Goal: Find specific page/section: Find specific page/section

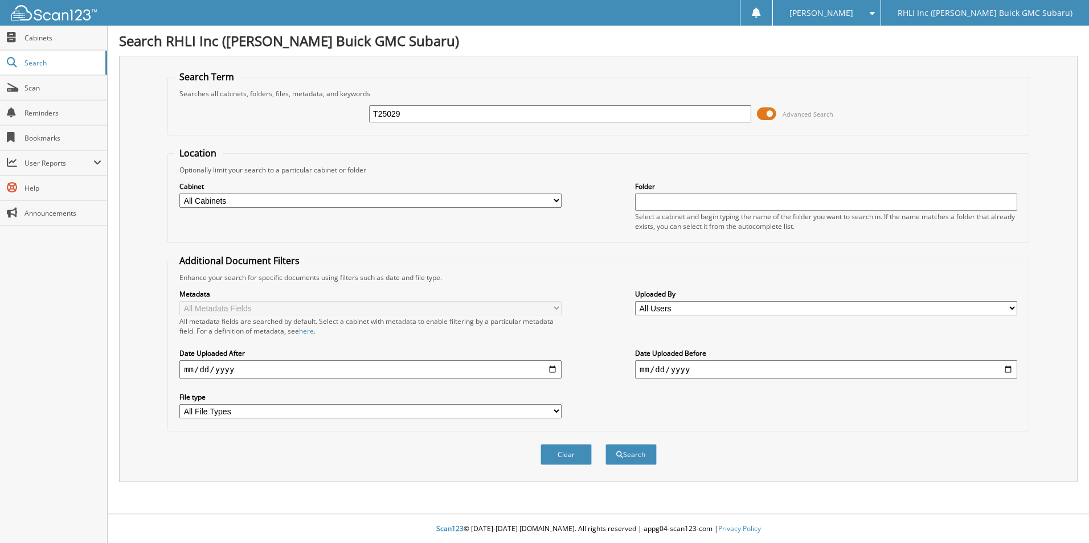
type input "T25029"
click at [605, 444] on button "Search" at bounding box center [630, 454] width 51 height 21
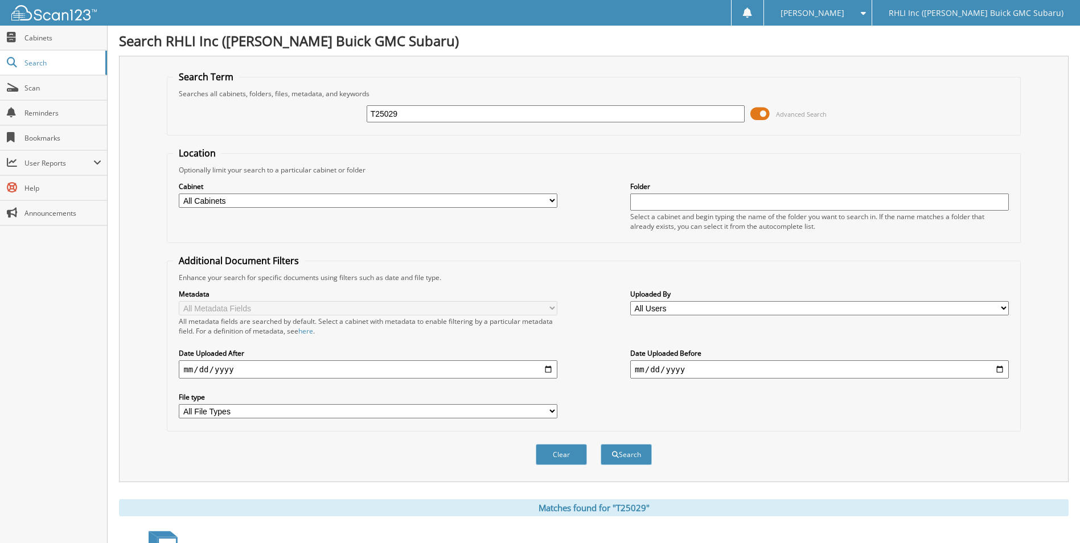
click at [412, 113] on input "T25029" at bounding box center [556, 113] width 379 height 17
type input "S25897"
click at [601, 444] on button "Search" at bounding box center [626, 454] width 51 height 21
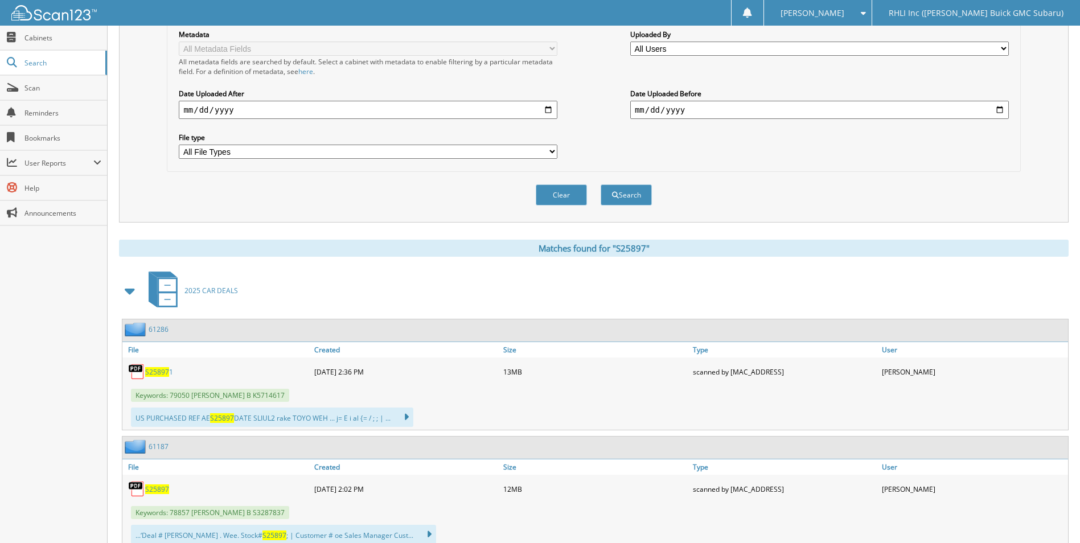
scroll to position [342, 0]
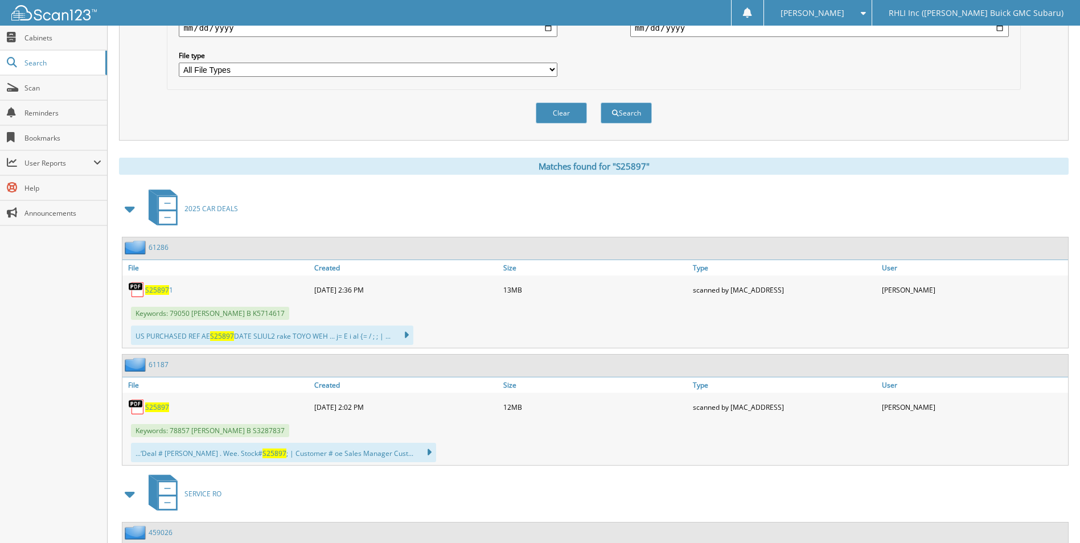
click at [154, 404] on span "S25897" at bounding box center [157, 408] width 24 height 10
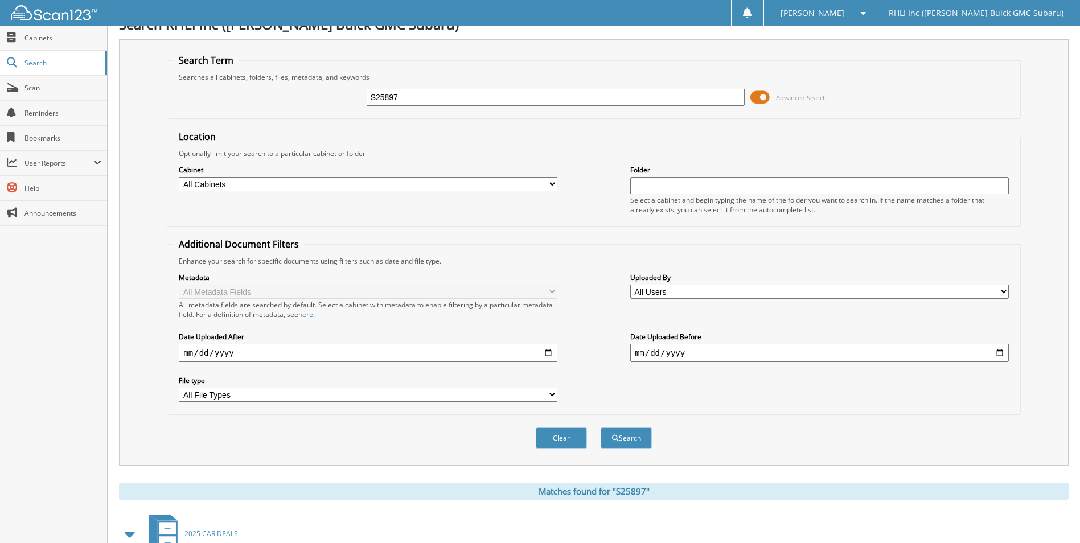
scroll to position [0, 0]
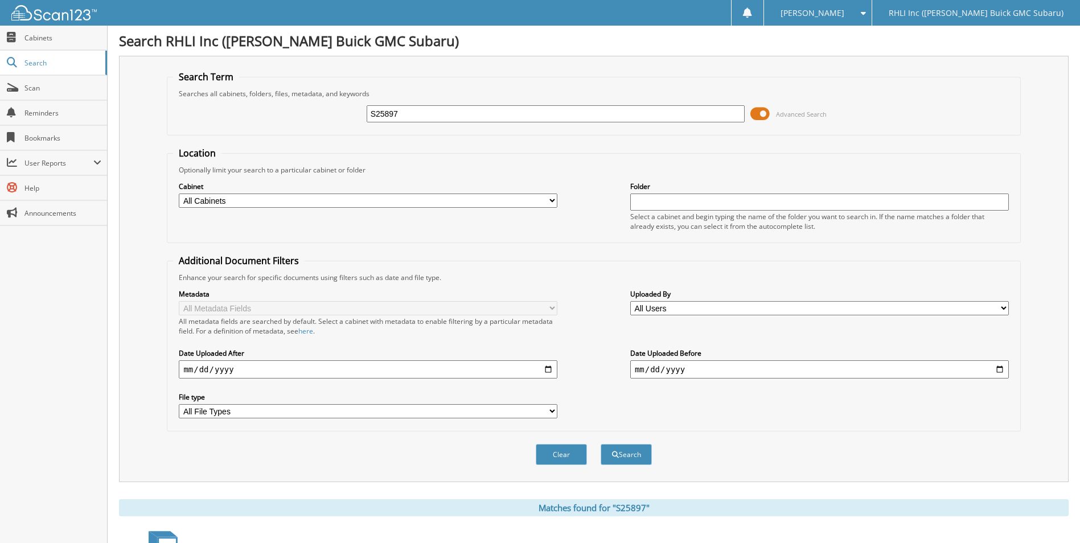
click at [469, 114] on input "S25897" at bounding box center [556, 113] width 379 height 17
type input "S258171"
click at [601, 444] on button "Search" at bounding box center [626, 454] width 51 height 21
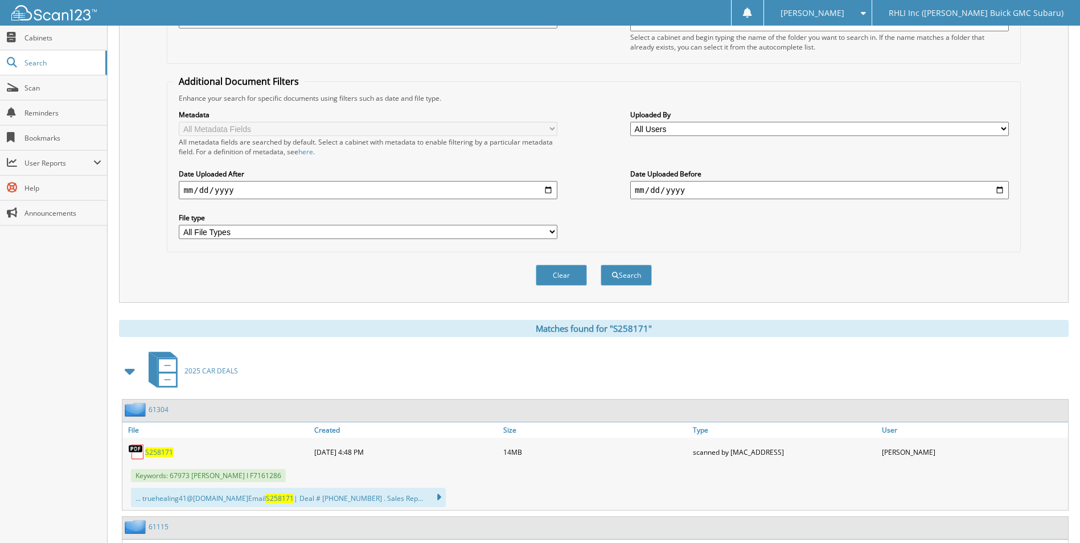
scroll to position [228, 0]
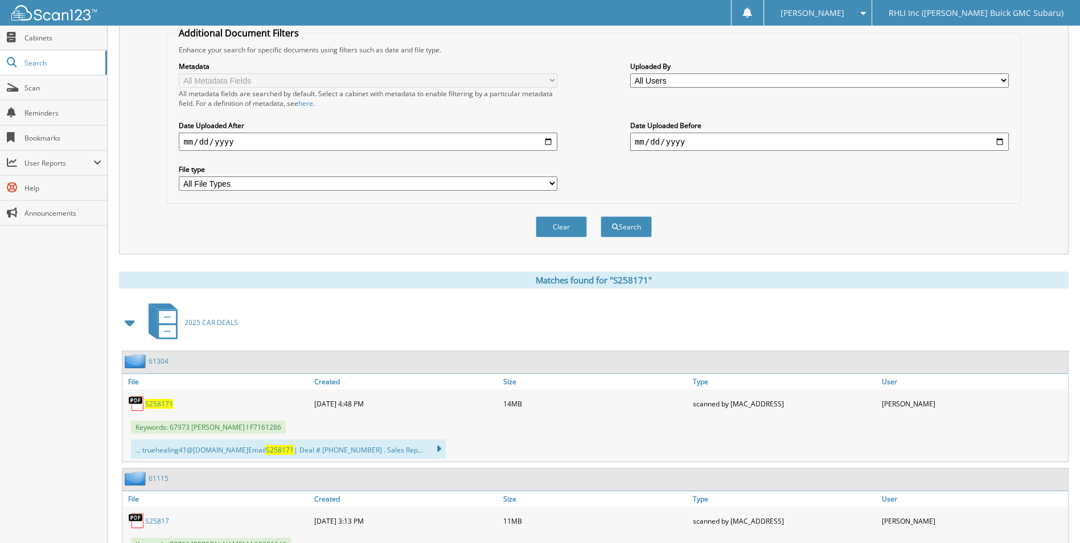
drag, startPoint x: 150, startPoint y: 403, endPoint x: 174, endPoint y: 411, distance: 25.2
click at [151, 403] on span "S258171" at bounding box center [159, 404] width 28 height 10
drag, startPoint x: 1055, startPoint y: 4, endPoint x: 786, endPoint y: 46, distance: 272.0
click at [714, 49] on div "Enhance your search for specific documents using filters such as date and file …" at bounding box center [593, 50] width 841 height 10
click at [158, 403] on span "S258171" at bounding box center [159, 404] width 28 height 10
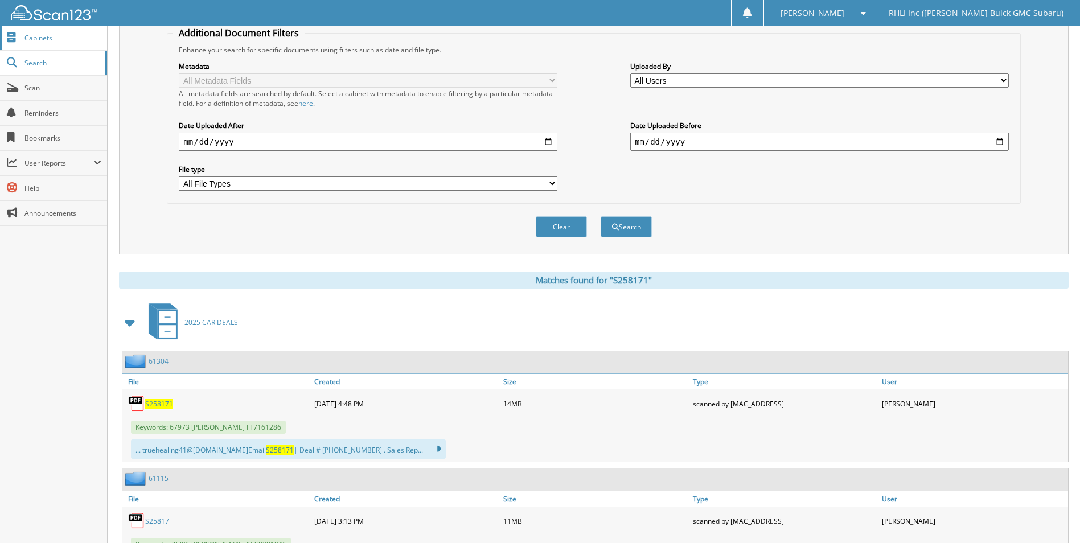
click at [41, 40] on span "Cabinets" at bounding box center [62, 38] width 77 height 10
